Goal: Task Accomplishment & Management: Manage account settings

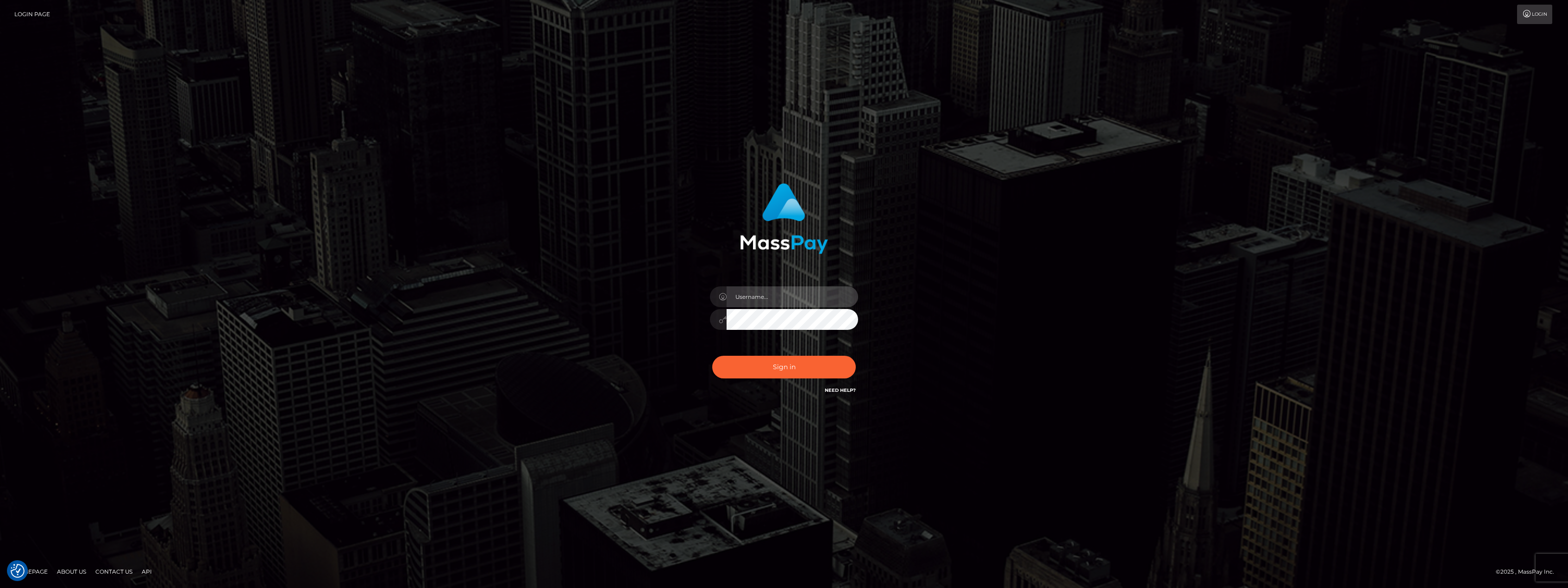
click at [735, 300] on input "text" at bounding box center [792, 296] width 132 height 20
type input "[EMAIL_ADDRESS][DOMAIN_NAME]"
click at [781, 370] on button "Sign in" at bounding box center [783, 366] width 143 height 22
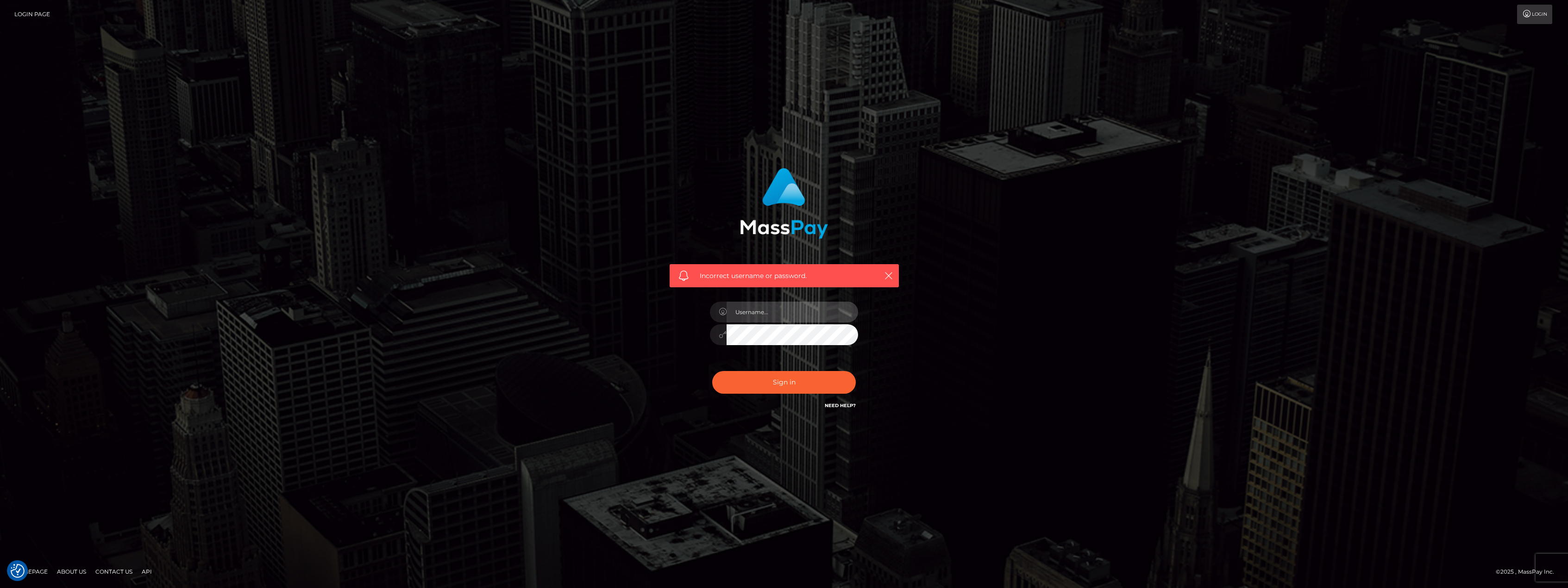
click at [763, 311] on input "text" at bounding box center [792, 311] width 132 height 20
type input "[EMAIL_ADDRESS][DOMAIN_NAME]"
click at [789, 380] on button "Sign in" at bounding box center [783, 382] width 143 height 22
click at [760, 313] on input "text" at bounding box center [792, 311] width 132 height 20
type input "[EMAIL_ADDRESS][DOMAIN_NAME]"
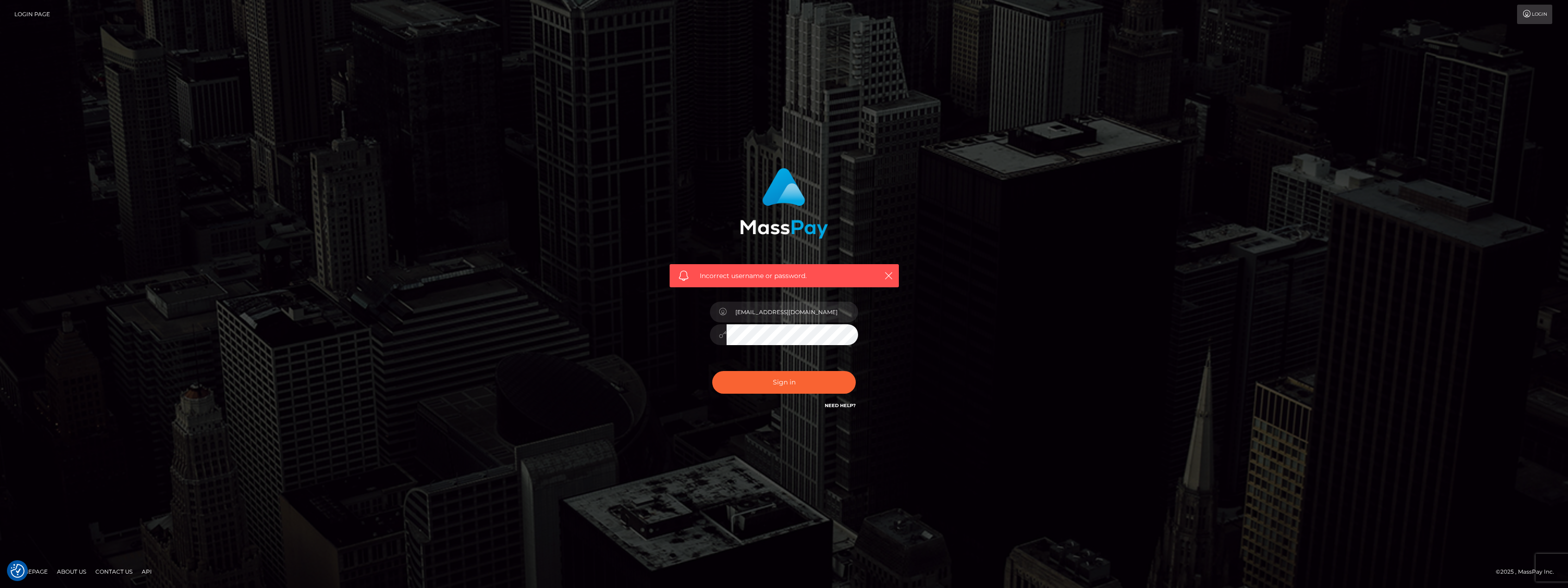
click at [579, 327] on div "Incorrect username or password. zzztwitterrp@gmail.com" at bounding box center [783, 294] width 528 height 266
click at [746, 387] on button "Sign in" at bounding box center [783, 382] width 143 height 22
click at [771, 320] on input "text" at bounding box center [792, 311] width 132 height 20
type input "[EMAIL_ADDRESS][DOMAIN_NAME]"
click at [699, 337] on div "Incorrect username or password. zzztwitterrp@gmail.com" at bounding box center [784, 289] width 243 height 257
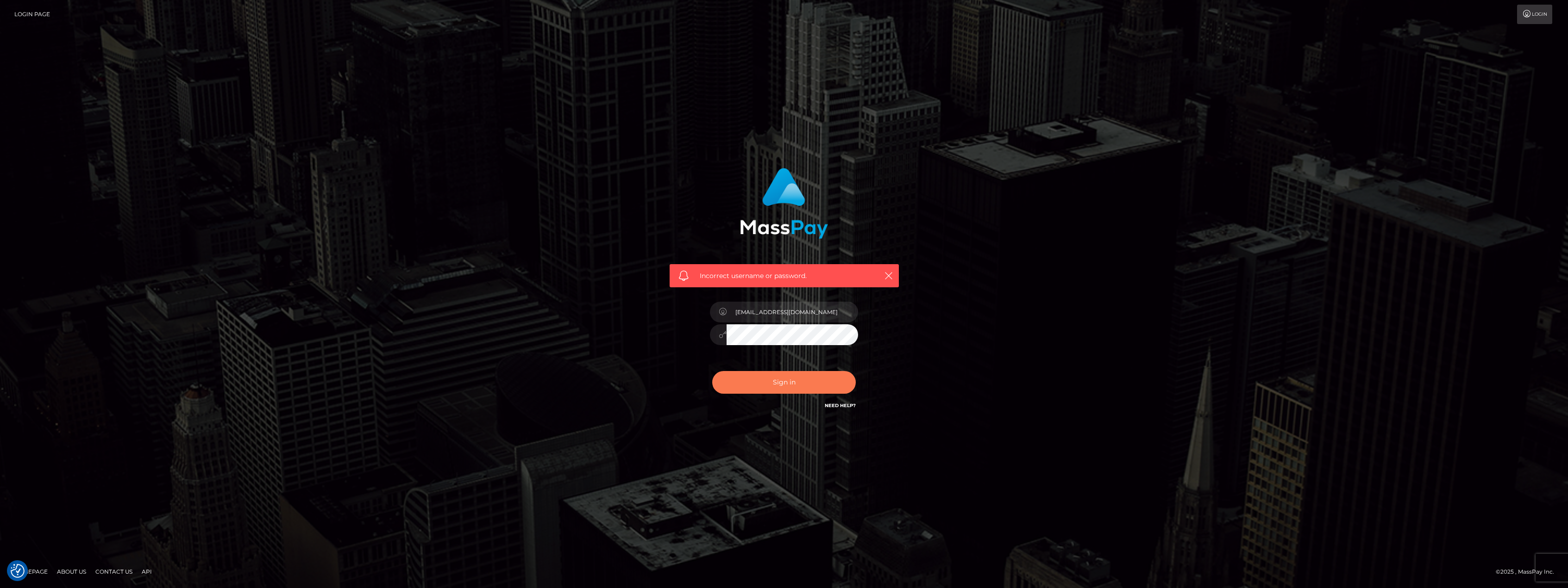
click at [765, 380] on button "Sign in" at bounding box center [783, 382] width 143 height 22
click at [756, 314] on input "text" at bounding box center [792, 311] width 132 height 20
type input "zzztwitterrp@gmail.com"
click at [697, 339] on div "Incorrect username or password. zzztwitterrp@gmail.com" at bounding box center [784, 289] width 243 height 257
click at [758, 387] on button "Sign in" at bounding box center [783, 382] width 143 height 22
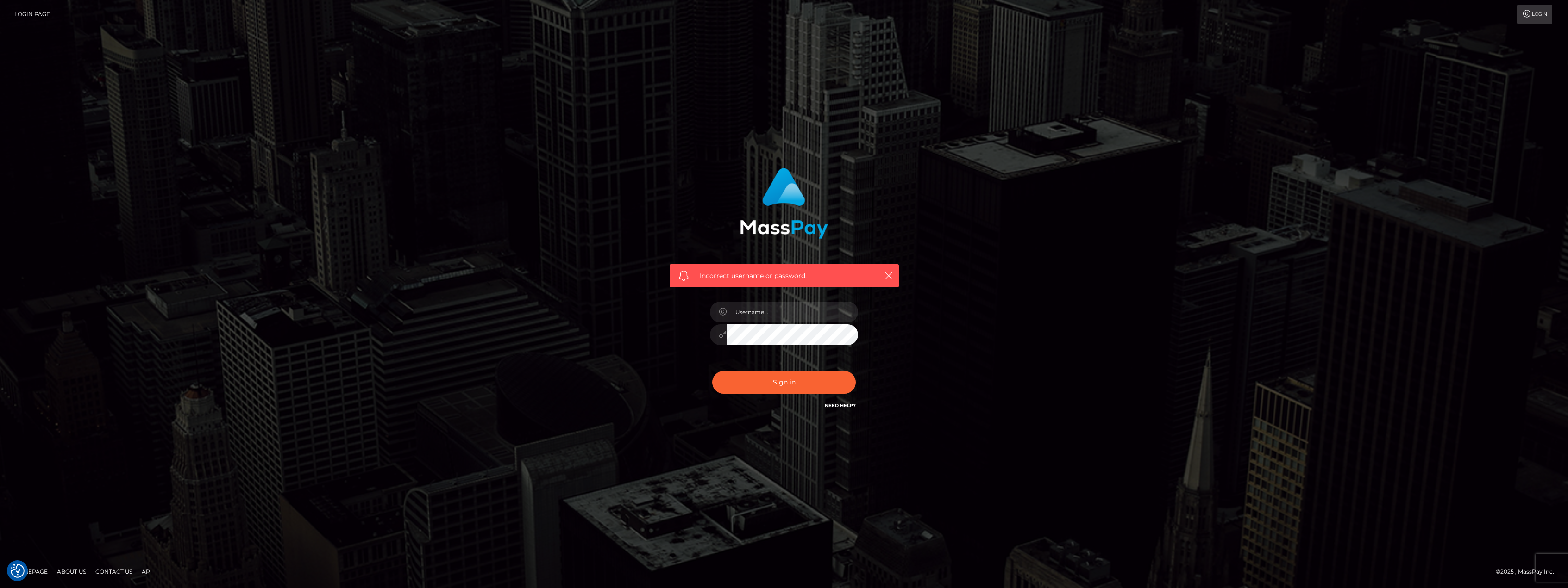
click at [845, 407] on link "Need Help?" at bounding box center [840, 406] width 31 height 6
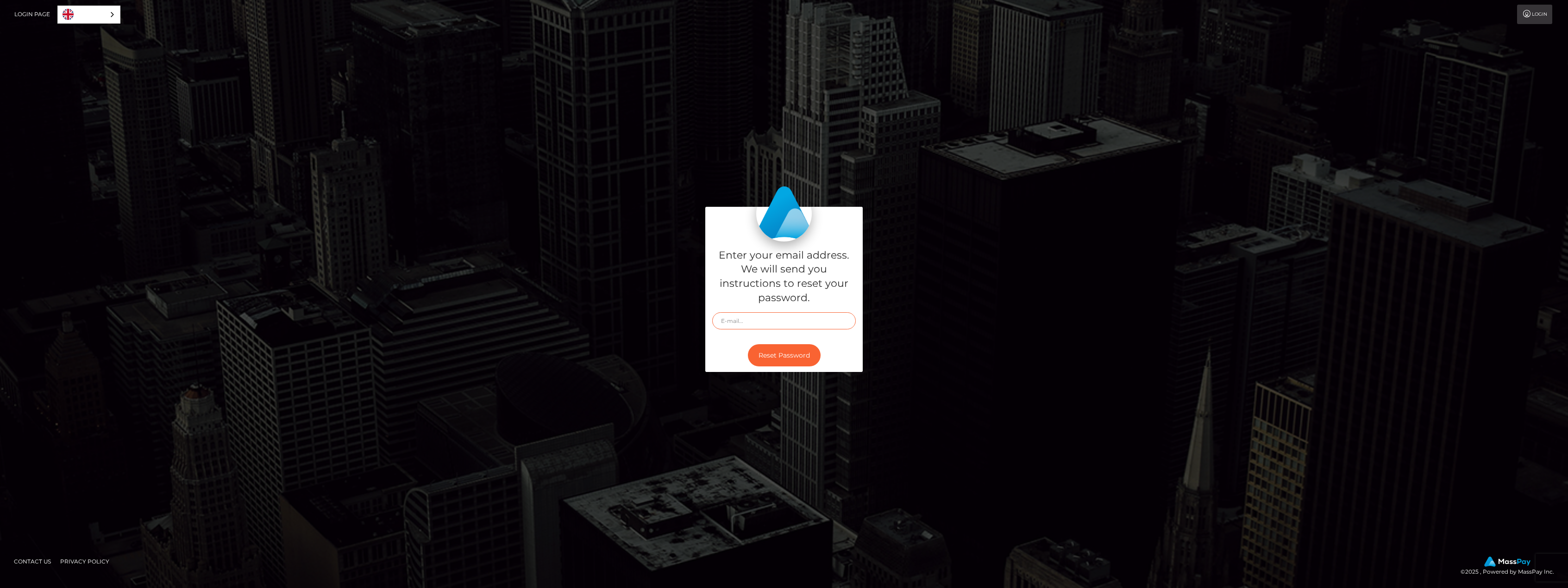
click at [741, 322] on input "text" at bounding box center [783, 320] width 143 height 17
type input "zzztwitterrp@gmail.com"
click at [792, 351] on button "Reset Password" at bounding box center [784, 355] width 73 height 22
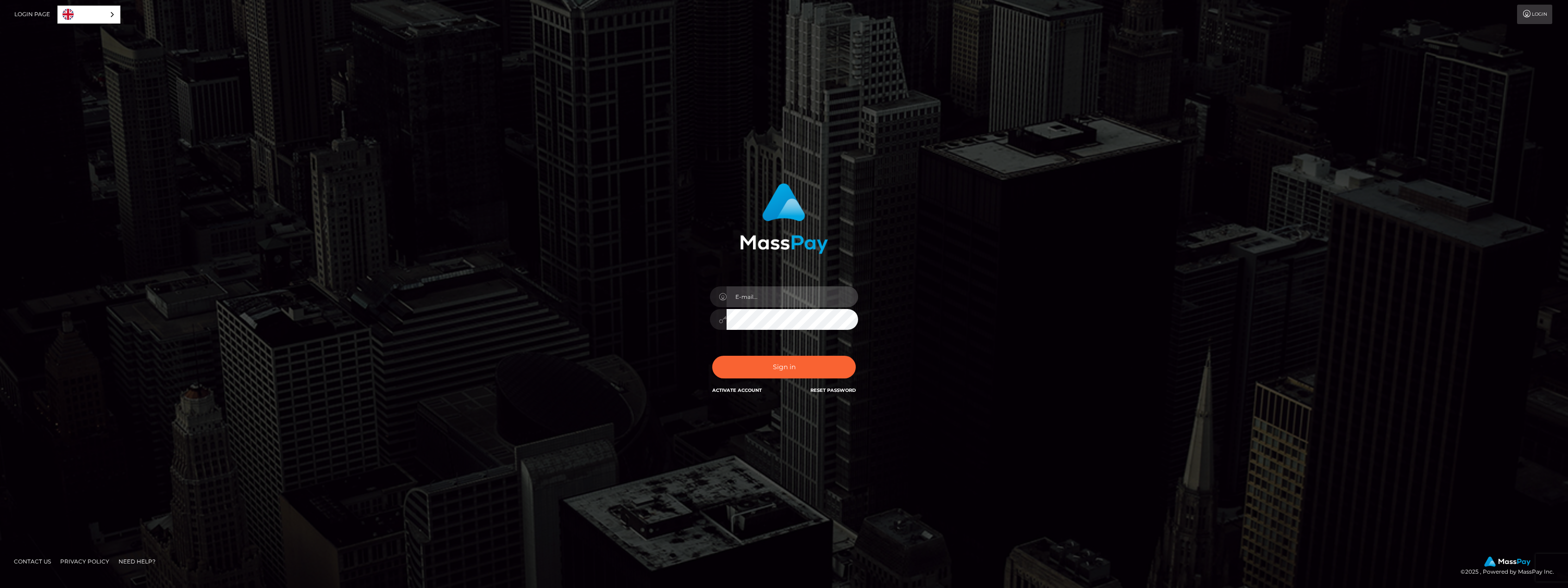
type input "[EMAIL_ADDRESS][DOMAIN_NAME]"
click at [756, 367] on button "Sign in" at bounding box center [783, 366] width 143 height 22
